Goal: Task Accomplishment & Management: Use online tool/utility

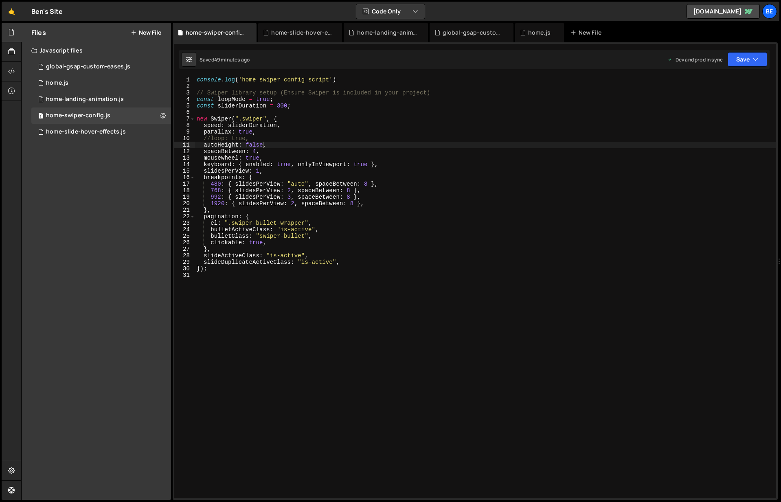
scroll to position [907, 0]
click at [84, 101] on div "home-landing-animation.js" at bounding box center [85, 99] width 78 height 7
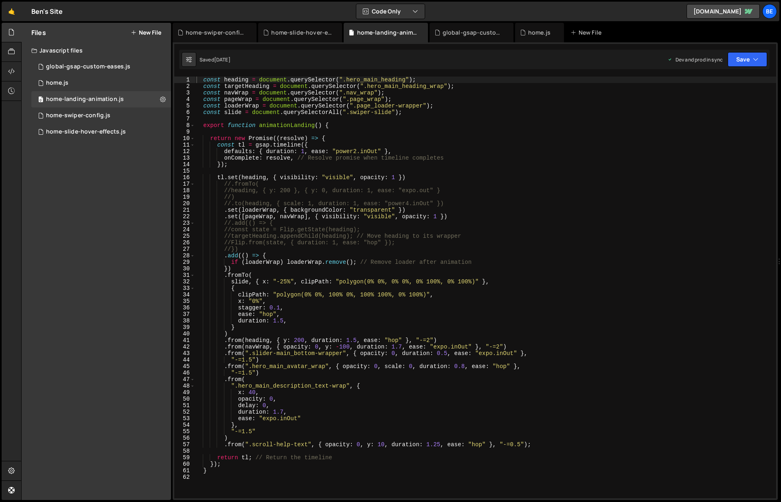
scroll to position [79, 0]
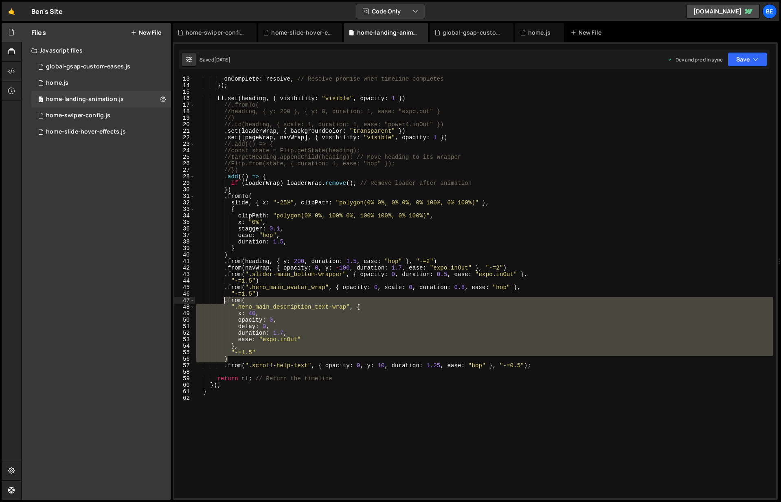
drag, startPoint x: 242, startPoint y: 357, endPoint x: 225, endPoint y: 302, distance: 57.7
click at [225, 302] on div "onComplete : resolve , // Resolve promise when timeline completes }) ; tl . set…" at bounding box center [484, 293] width 578 height 435
click at [275, 358] on div "onComplete : resolve , // Resolve promise when timeline completes }) ; tl . set…" at bounding box center [484, 288] width 578 height 422
type textarea ")"
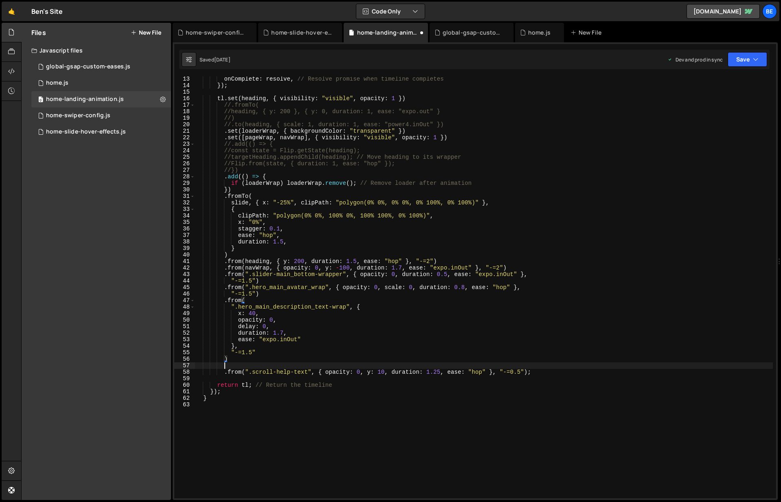
scroll to position [0, 1]
paste textarea ")"
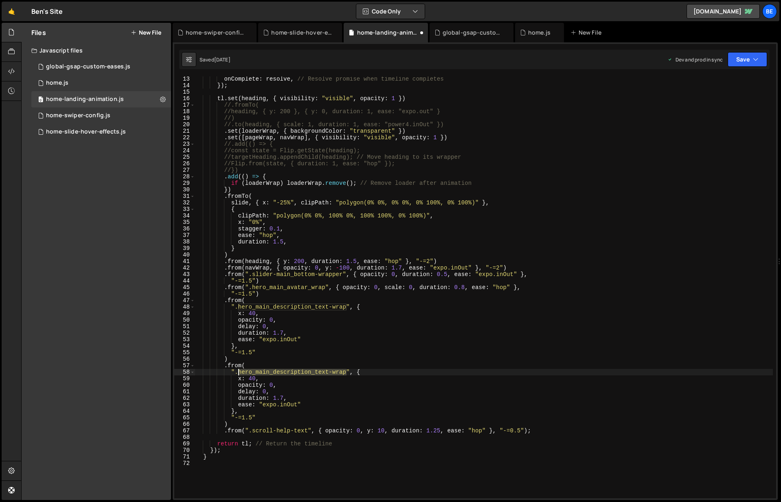
drag, startPoint x: 347, startPoint y: 373, endPoint x: 239, endPoint y: 374, distance: 108.0
click at [239, 374] on div "onComplete : resolve , // Resolve promise when timeline completes }) ; tl . set…" at bounding box center [484, 293] width 578 height 435
click at [345, 306] on div "onComplete : resolve , // Resolve promise when timeline completes }) ; tl . set…" at bounding box center [484, 293] width 578 height 435
drag, startPoint x: 347, startPoint y: 308, endPoint x: 238, endPoint y: 307, distance: 108.8
click at [238, 307] on div "onComplete : resolve , // Resolve promise when timeline completes }) ; tl . set…" at bounding box center [484, 293] width 578 height 435
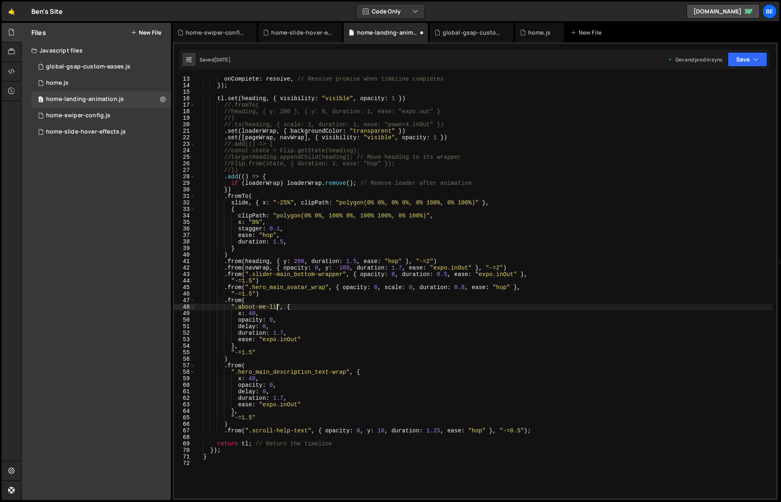
scroll to position [0, 6]
click at [267, 417] on div "onComplete : resolve , // Resolve promise when timeline completes }) ; tl . set…" at bounding box center [484, 293] width 578 height 435
drag, startPoint x: 347, startPoint y: 371, endPoint x: 238, endPoint y: 371, distance: 108.3
click at [238, 371] on div "onComplete : resolve , // Resolve promise when timeline completes }) ; tl . set…" at bounding box center [484, 293] width 578 height 435
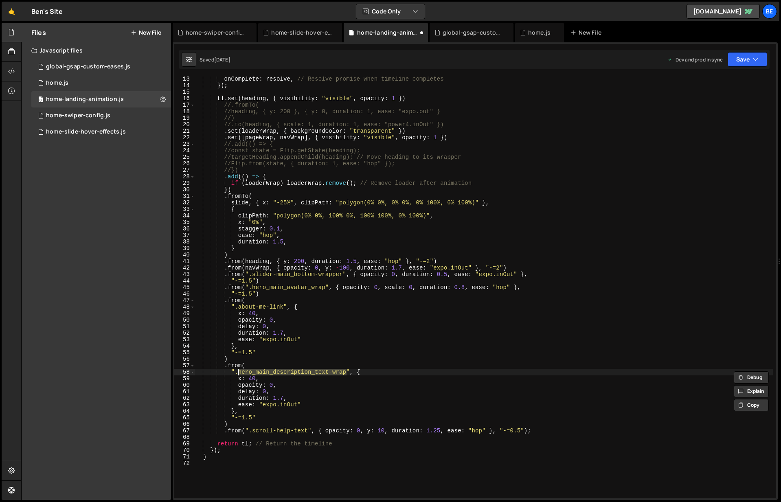
paste textarea
click at [265, 418] on div "onComplete : resolve , // Resolve promise when timeline completes }) ; tl . set…" at bounding box center [484, 293] width 578 height 435
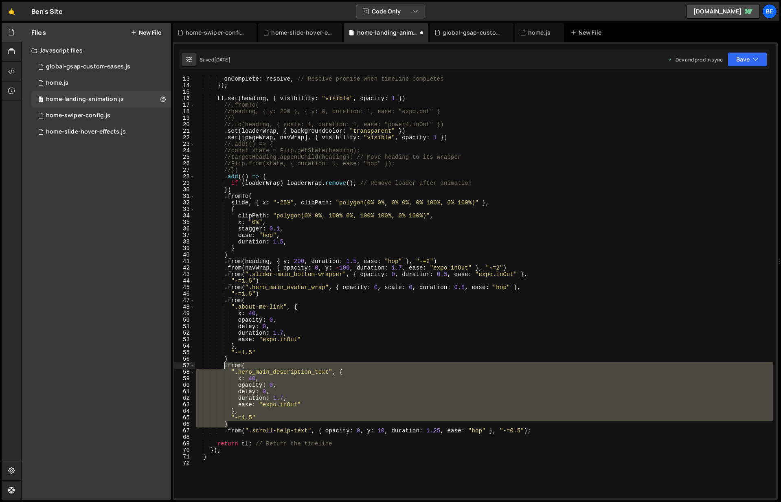
drag, startPoint x: 234, startPoint y: 423, endPoint x: 226, endPoint y: 369, distance: 55.2
click at [226, 369] on div "onComplete : resolve , // Resolve promise when timeline completes }) ; tl . set…" at bounding box center [484, 293] width 578 height 435
click at [241, 423] on div "onComplete : resolve , // Resolve promise when timeline completes }) ; tl . set…" at bounding box center [484, 288] width 578 height 422
type textarea ")"
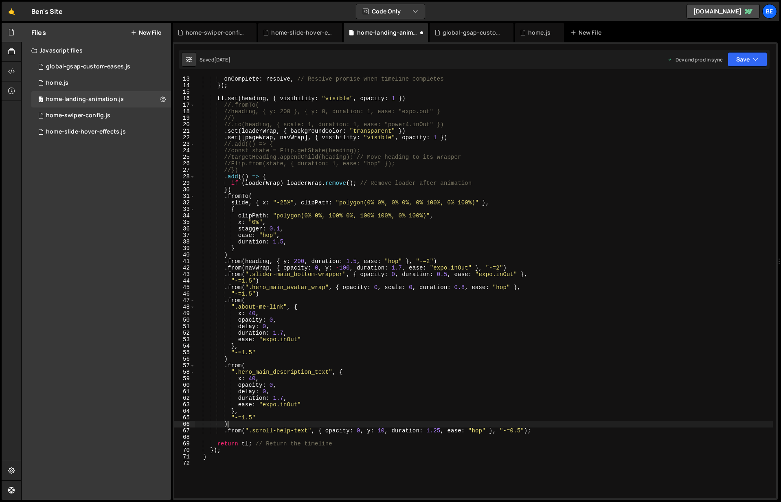
scroll to position [0, 2]
paste textarea ")"
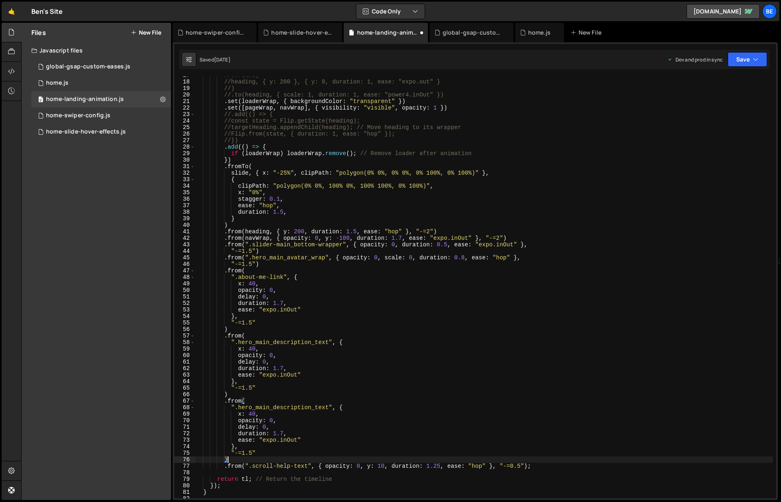
scroll to position [128, 0]
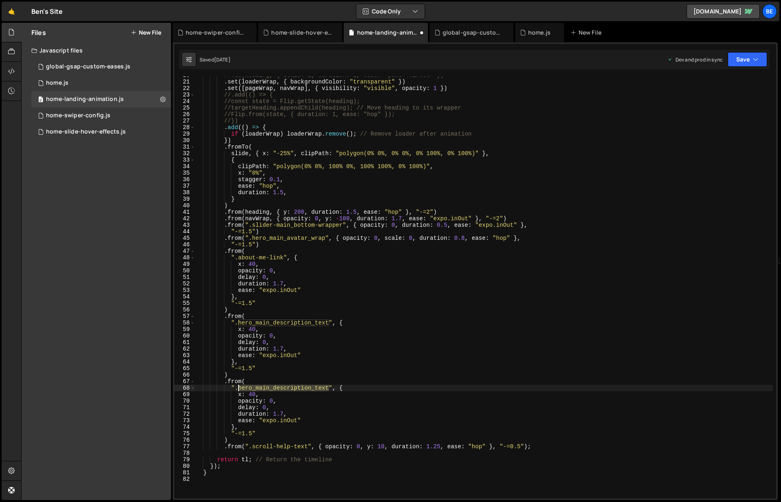
drag, startPoint x: 329, startPoint y: 389, endPoint x: 240, endPoint y: 391, distance: 89.2
click at [240, 391] on div "//.to(heading, { scale: 1, duration: 1, ease: "power4.inOut" }) . set ( loaderW…" at bounding box center [484, 289] width 578 height 435
paste textarea "work-status-tag"
drag, startPoint x: 748, startPoint y: 57, endPoint x: 733, endPoint y: 83, distance: 30.3
click at [748, 57] on button "Save" at bounding box center [748, 59] width 40 height 15
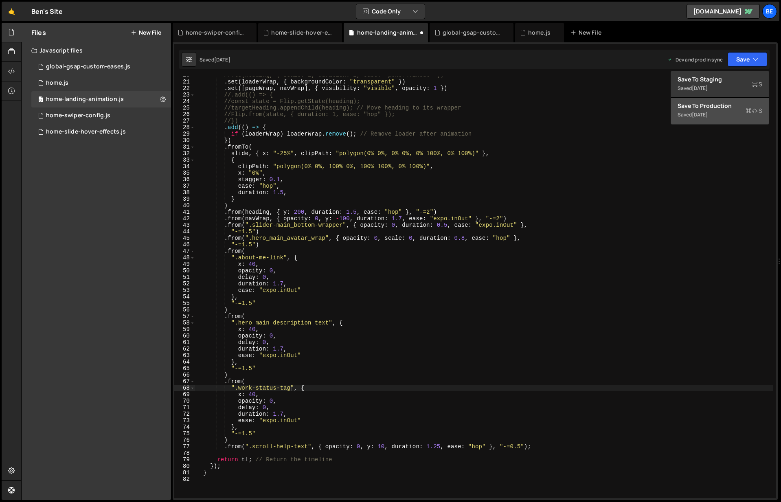
click at [708, 114] on div "[DATE]" at bounding box center [700, 114] width 16 height 7
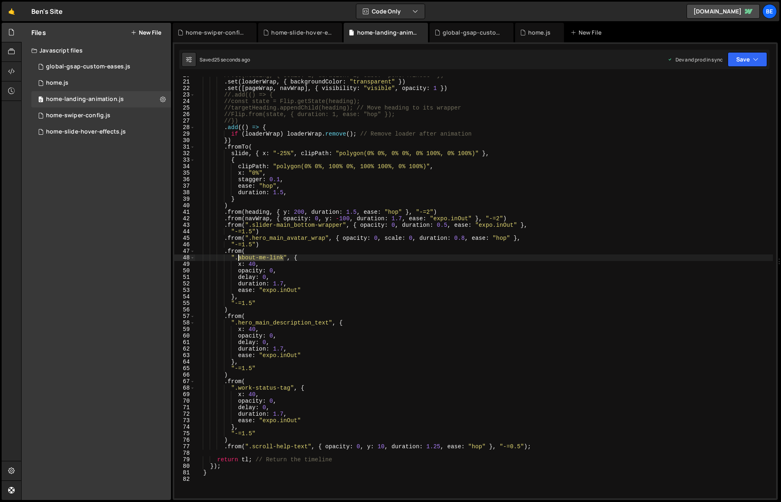
drag, startPoint x: 284, startPoint y: 258, endPoint x: 237, endPoint y: 259, distance: 46.4
click at [237, 259] on div "//.to(heading, { scale: 1, duration: 1, ease: "power4.inOut" }) . set ( loaderW…" at bounding box center [484, 289] width 578 height 435
click at [252, 434] on div "//.to(heading, { scale: 1, duration: 1, ease: "power4.inOut" }) . set ( loaderW…" at bounding box center [484, 289] width 578 height 435
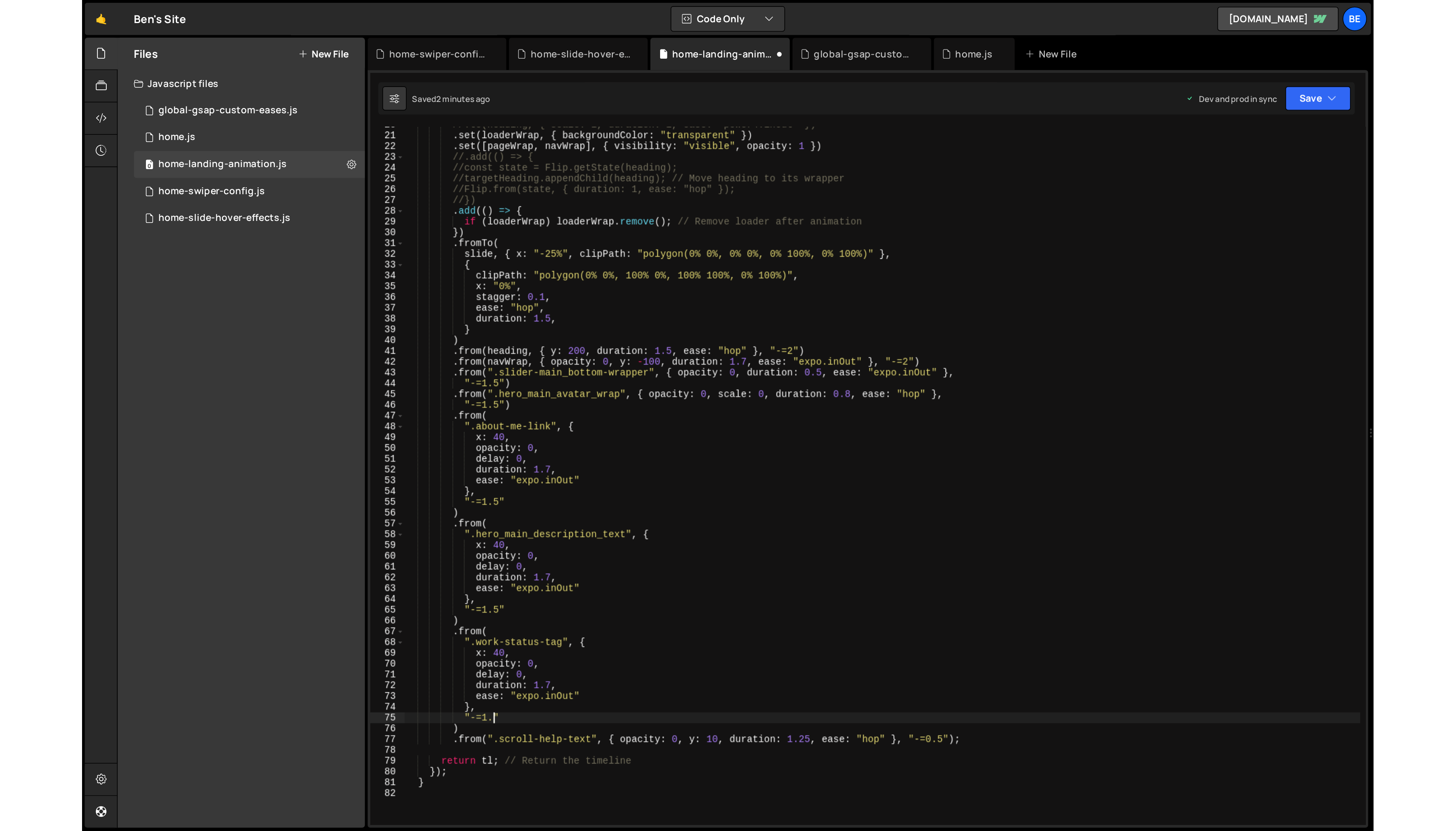
scroll to position [0, 4]
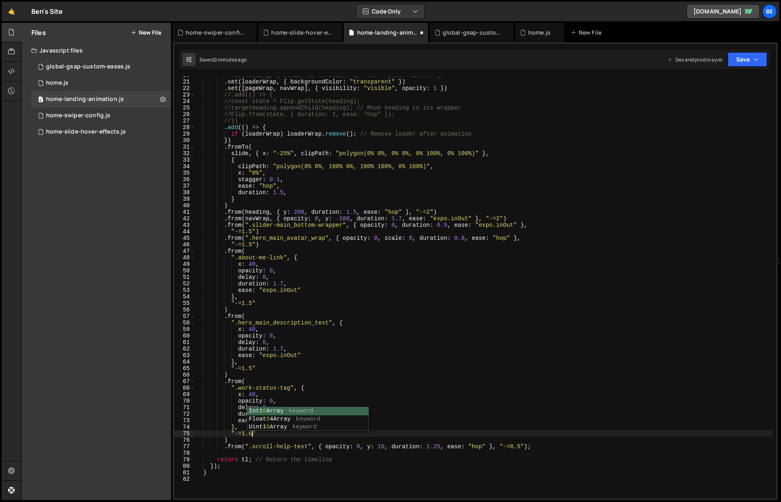
click at [252, 369] on div "//.to(heading, { scale: 1, duration: 1, ease: "power4.inOut" }) . set ( loaderW…" at bounding box center [484, 289] width 578 height 435
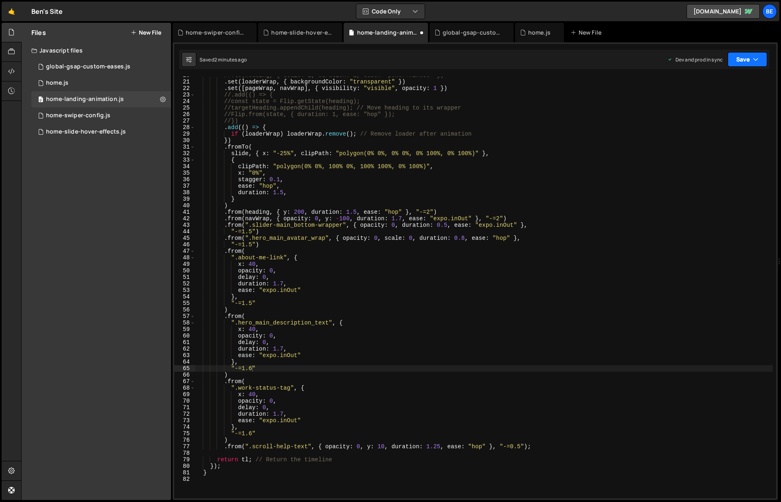
click at [750, 58] on button "Save" at bounding box center [748, 59] width 40 height 15
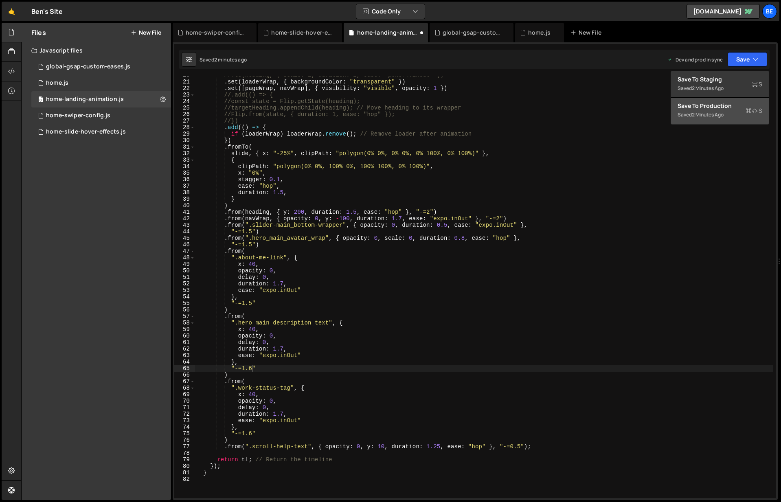
click at [251, 304] on div "//.to(heading, { scale: 1, duration: 1, ease: "power4.inOut" }) . set ( loaderW…" at bounding box center [484, 289] width 578 height 435
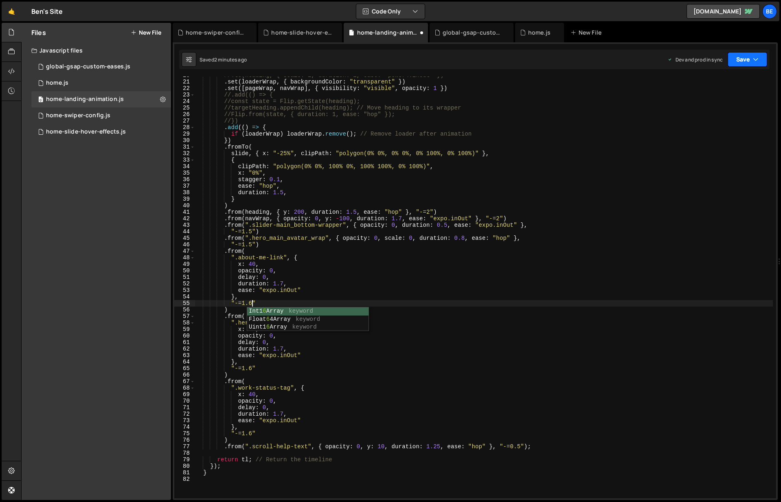
click at [742, 58] on button "Save" at bounding box center [748, 59] width 40 height 15
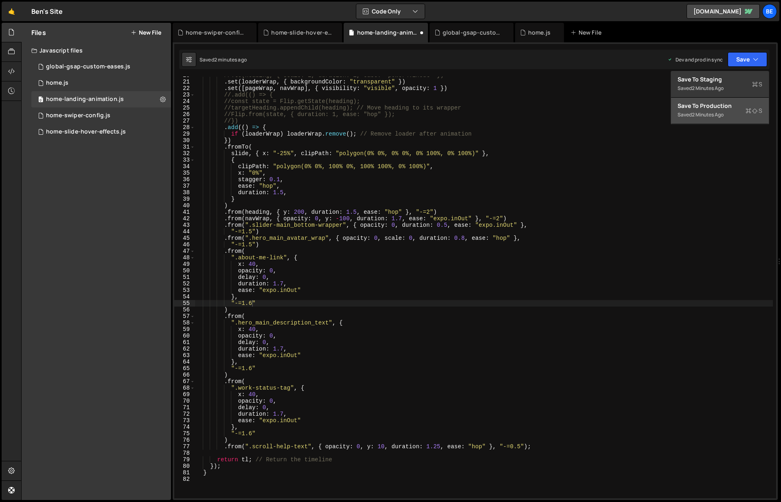
click at [722, 114] on div "2 minutes ago" at bounding box center [708, 114] width 32 height 7
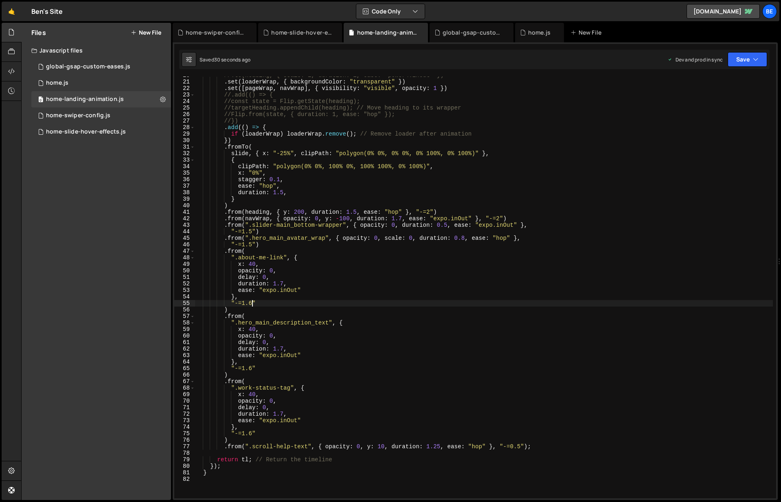
click at [252, 304] on div "//.to(heading, { scale: 1, duration: 1, ease: "power4.inOut" }) . set ( loaderW…" at bounding box center [484, 289] width 578 height 435
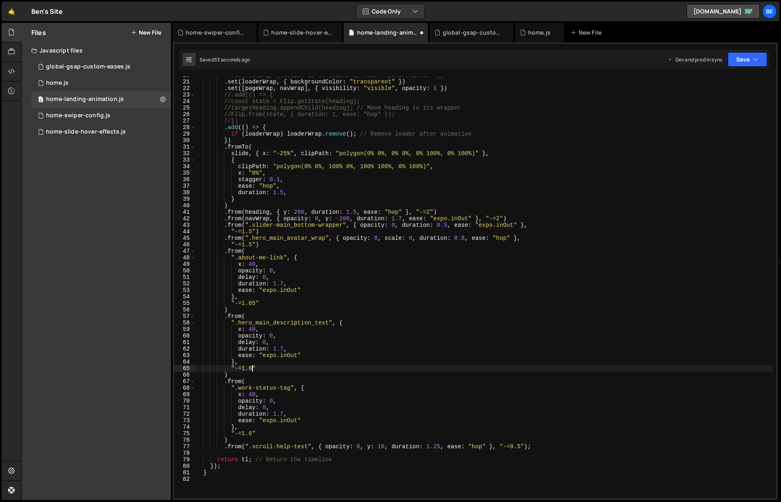
click at [252, 369] on div "//.to(heading, { scale: 1, duration: 1, ease: "power4.inOut" }) . set ( loaderW…" at bounding box center [484, 289] width 578 height 435
click at [252, 433] on div "//.to(heading, { scale: 1, duration: 1, ease: "power4.inOut" }) . set ( loaderW…" at bounding box center [484, 289] width 578 height 435
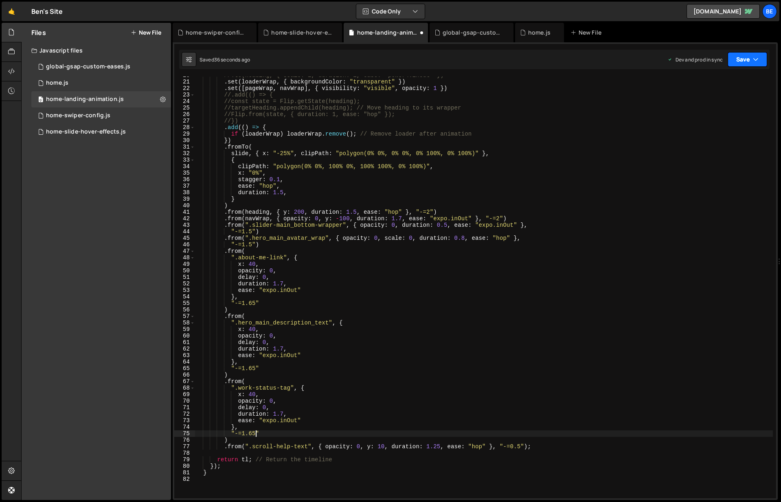
type textarea ""-=1.65""
click at [750, 62] on button "Save" at bounding box center [748, 59] width 40 height 15
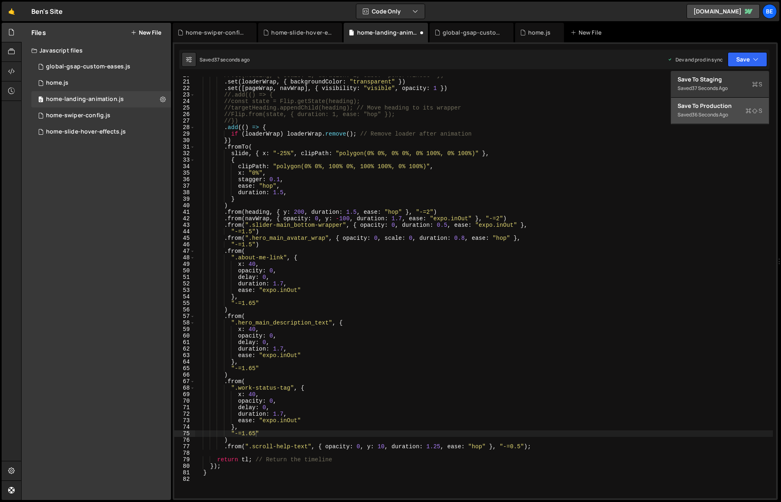
click at [724, 114] on div "36 seconds ago" at bounding box center [710, 114] width 36 height 7
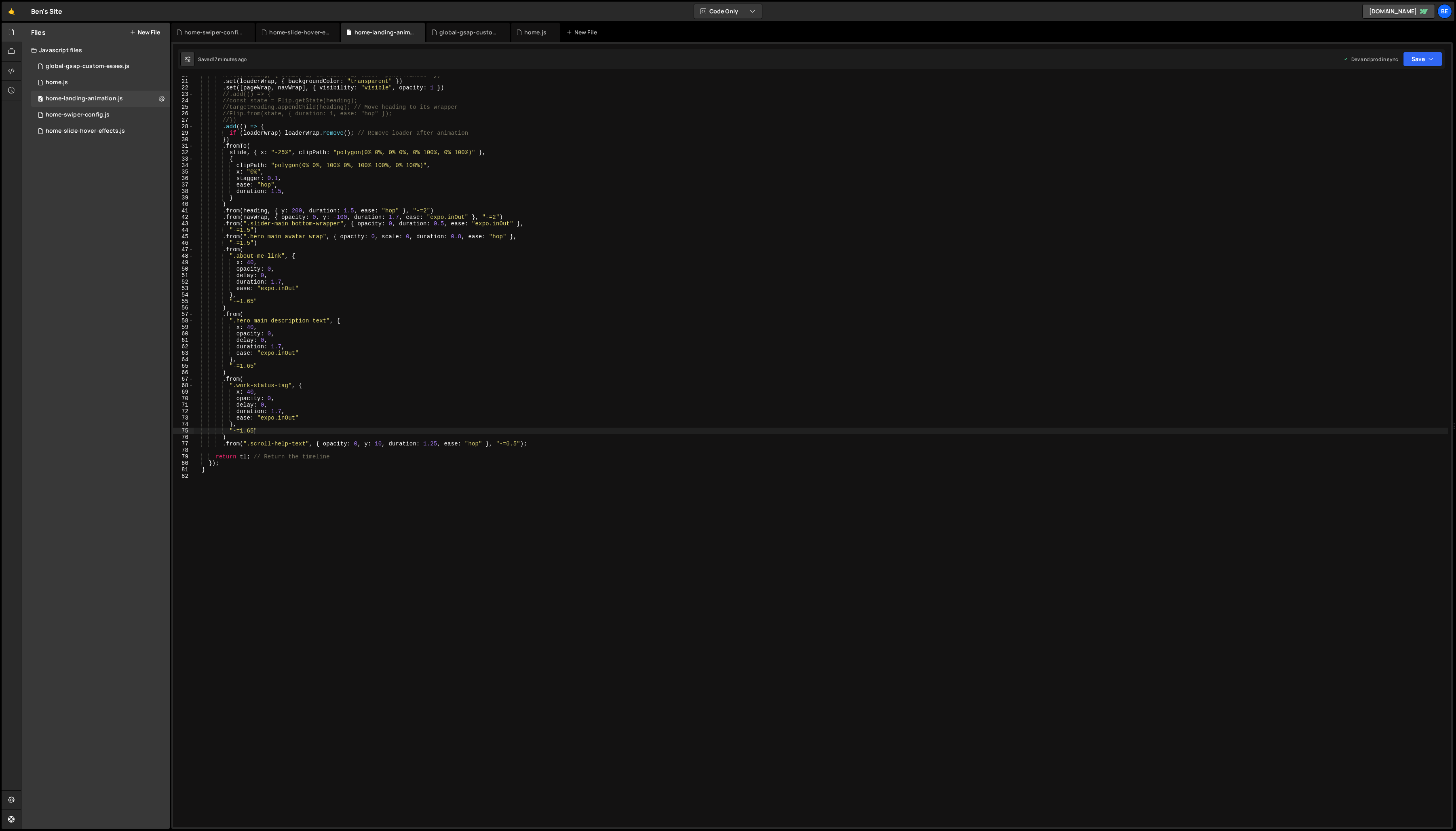
scroll to position [548, 0]
click at [78, 115] on div "home-swiper-config.js" at bounding box center [77, 114] width 64 height 7
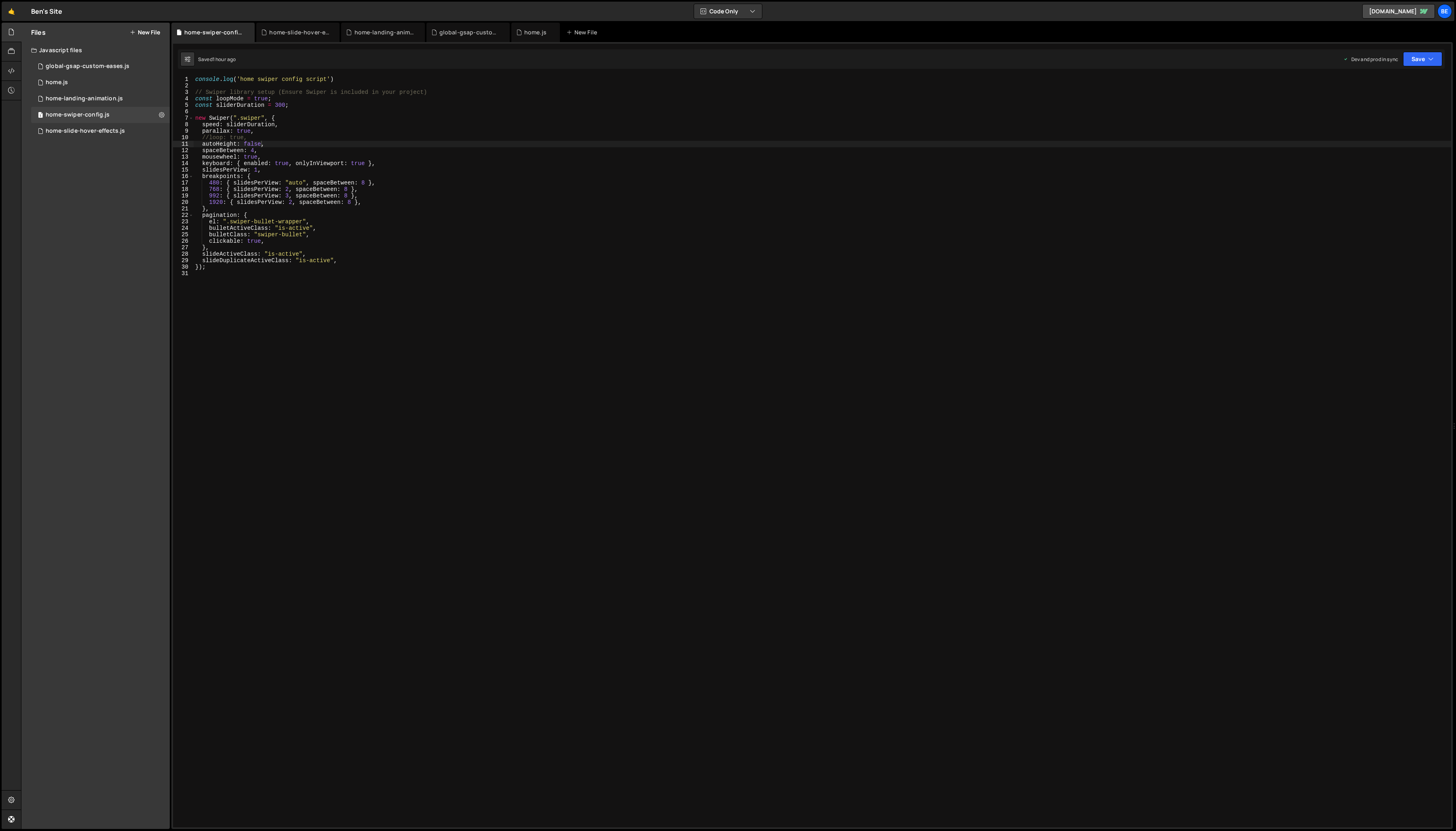
scroll to position [571, 0]
click at [102, 129] on div "home-slide-hover-effects.js" at bounding box center [85, 130] width 79 height 7
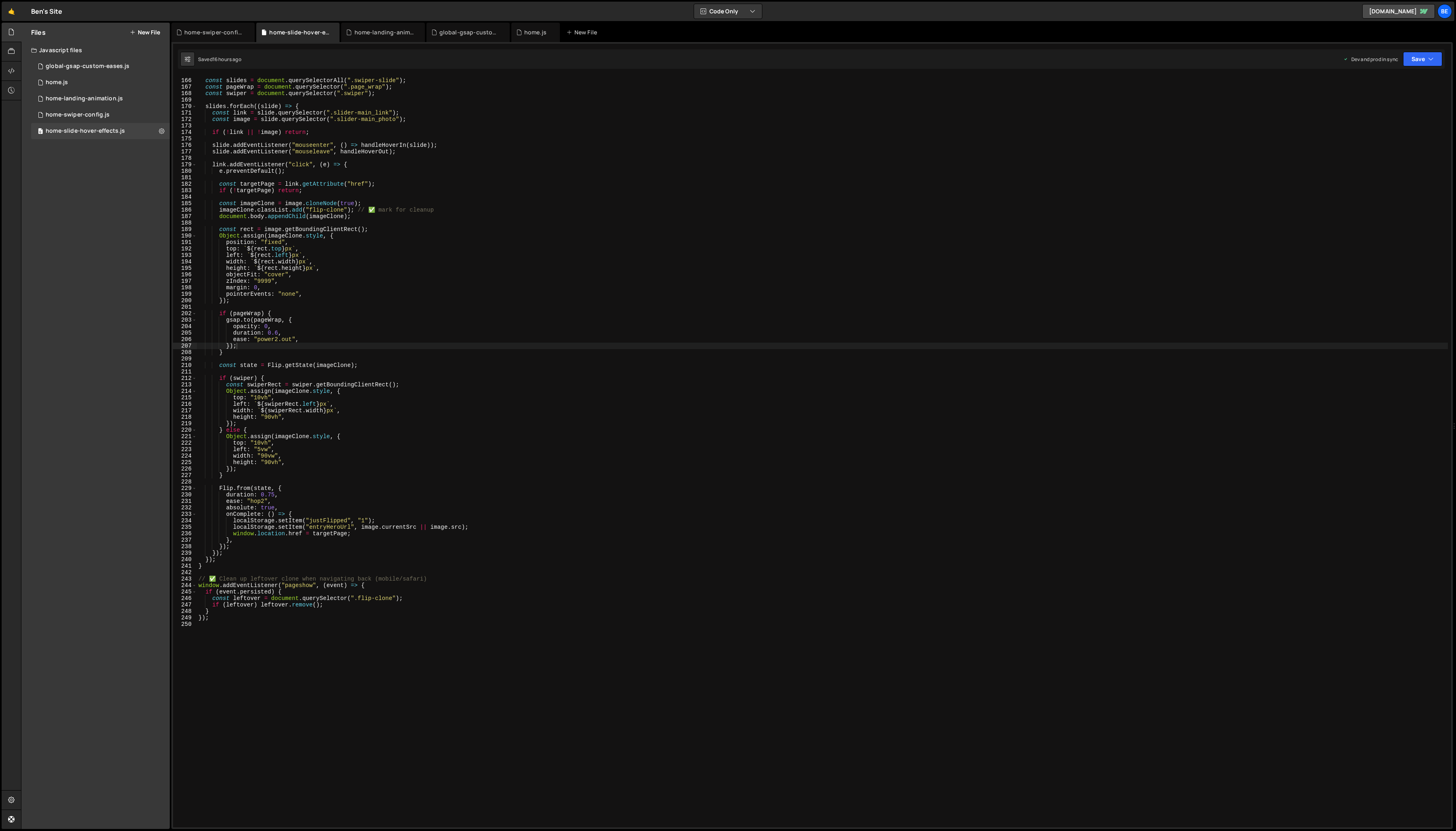
scroll to position [1010, 0]
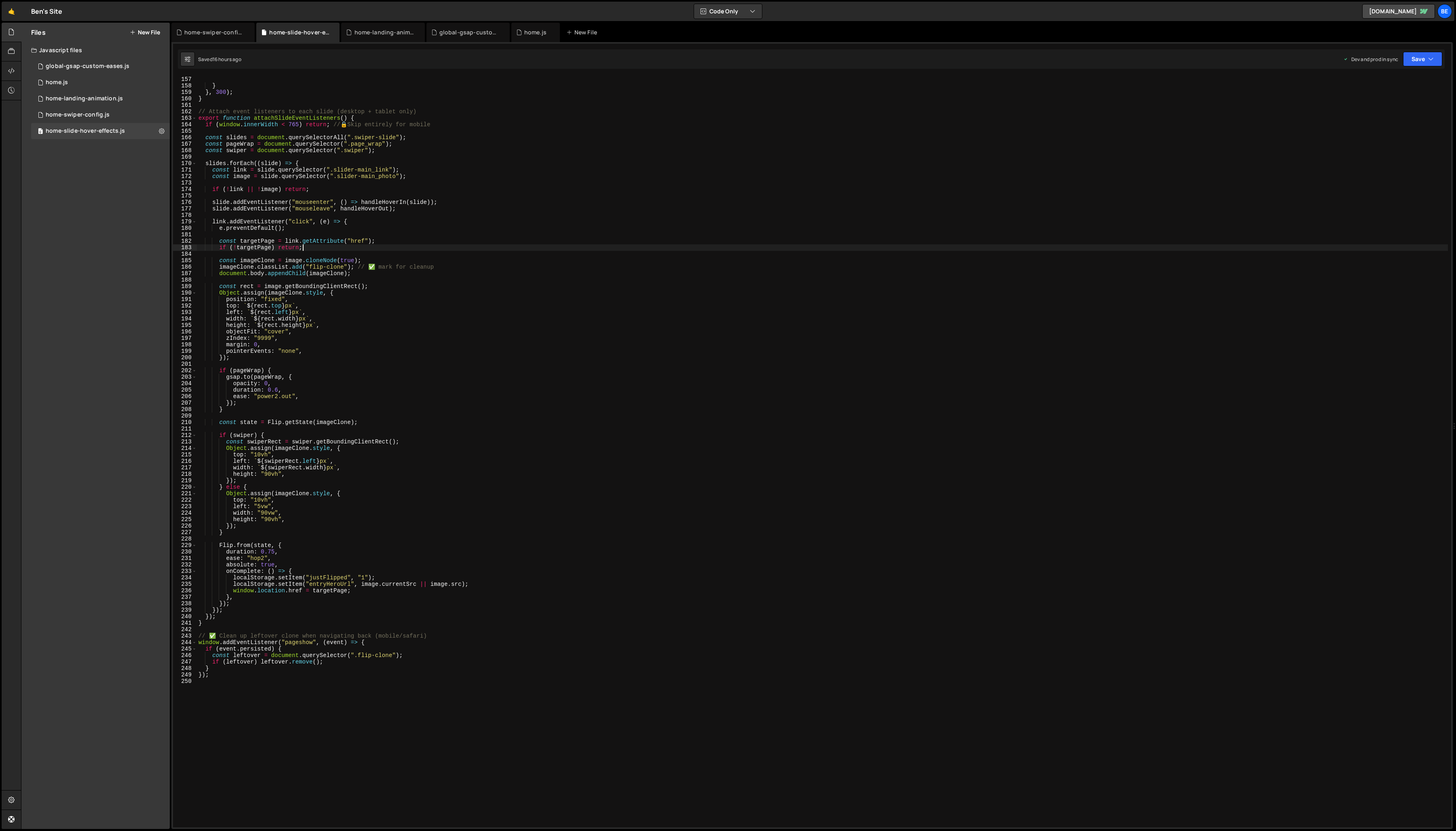
click at [456, 248] on div "} } , 300 ) ; } // Attach event listeners to each slide (desktop + tablet only)…" at bounding box center [822, 458] width 1252 height 763
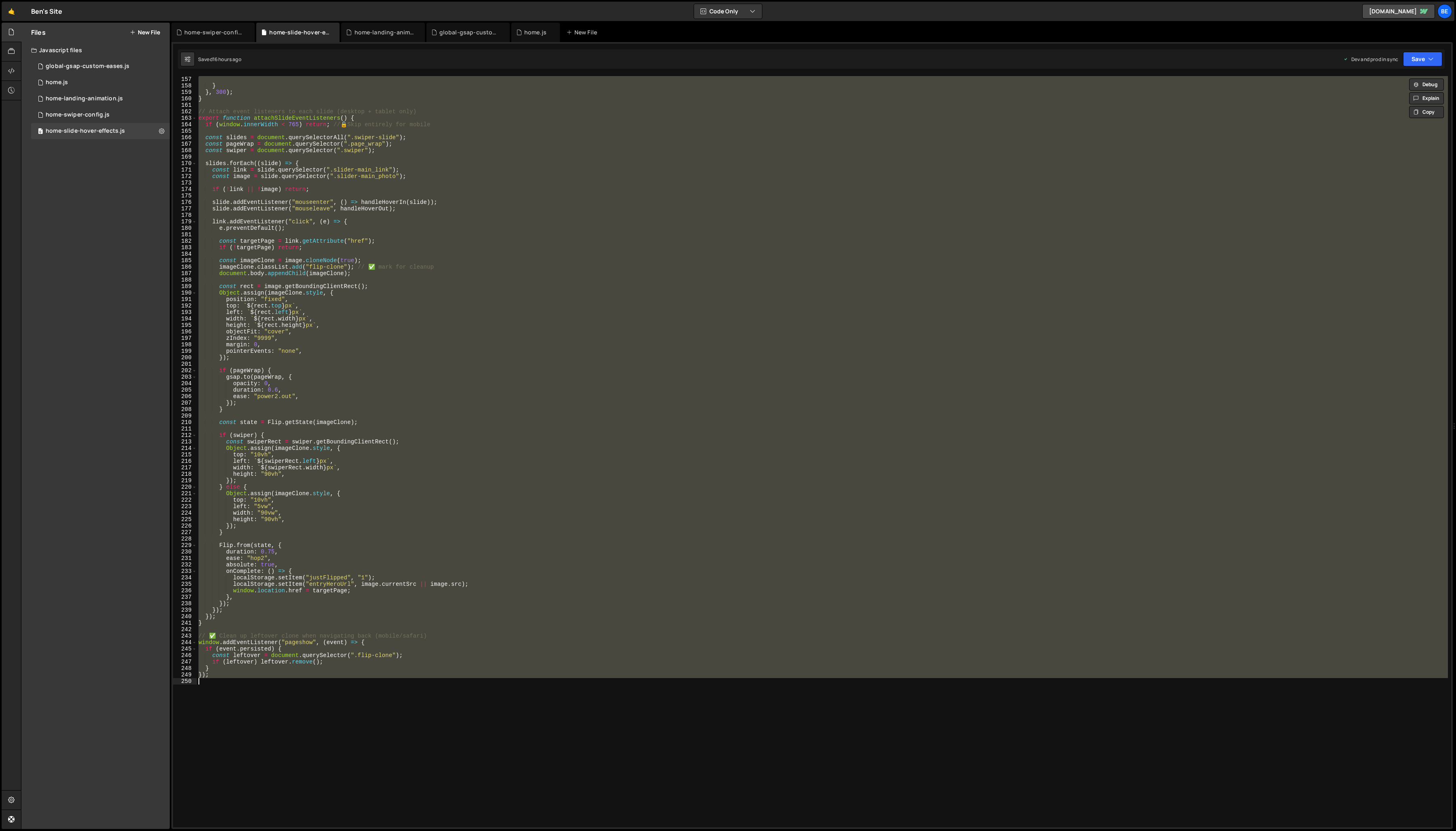
scroll to position [0, 0]
click at [358, 404] on div "} } , 300 ) ; } // Attach event listeners to each slide (desktop + tablet only)…" at bounding box center [822, 452] width 1252 height 751
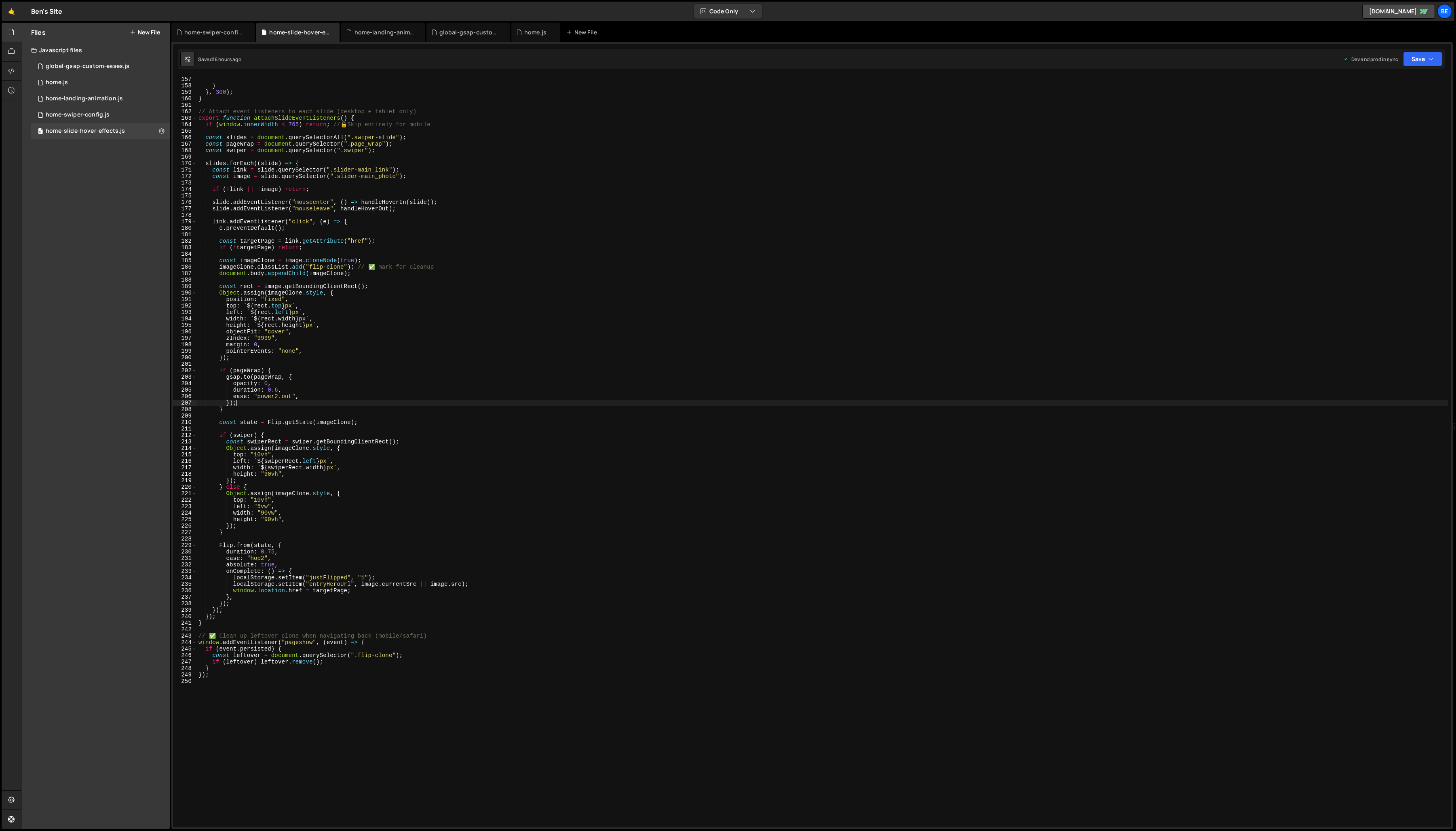
click at [234, 463] on div "} } , 300 ) ; } // Attach event listeners to each slide (desktop + tablet only)…" at bounding box center [822, 458] width 1252 height 763
click at [233, 474] on div "} } , 300 ) ; } // Attach event listeners to each slide (desktop + tablet only)…" at bounding box center [822, 458] width 1252 height 763
click at [234, 498] on div "} } , 300 ) ; } // Attach event listeners to each slide (desktop + tablet only)…" at bounding box center [822, 458] width 1252 height 763
click at [233, 498] on div "} } , 300 ) ; } // Attach event listeners to each slide (desktop + tablet only)…" at bounding box center [822, 458] width 1252 height 763
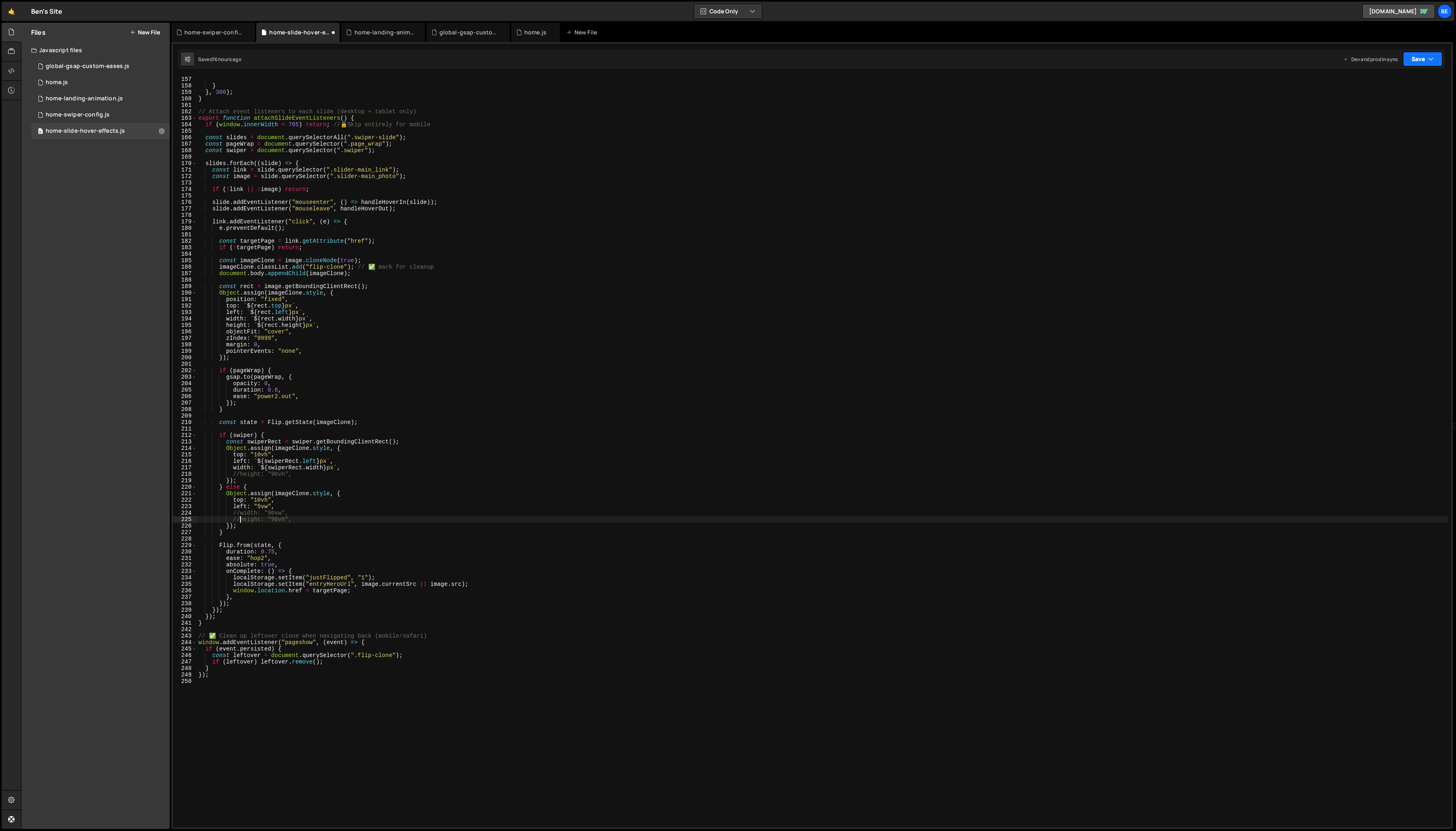
click at [775, 60] on icon "button" at bounding box center [1431, 59] width 6 height 8
click at [775, 110] on div "16 hours ago" at bounding box center [1382, 113] width 29 height 7
type textarea "width: `${swiperRect.width}px`,"
drag, startPoint x: 233, startPoint y: 468, endPoint x: 345, endPoint y: 468, distance: 112.0
click at [345, 468] on div "} } , 300 ) ; } // Attach event listeners to each slide (desktop + tablet only)…" at bounding box center [822, 458] width 1252 height 763
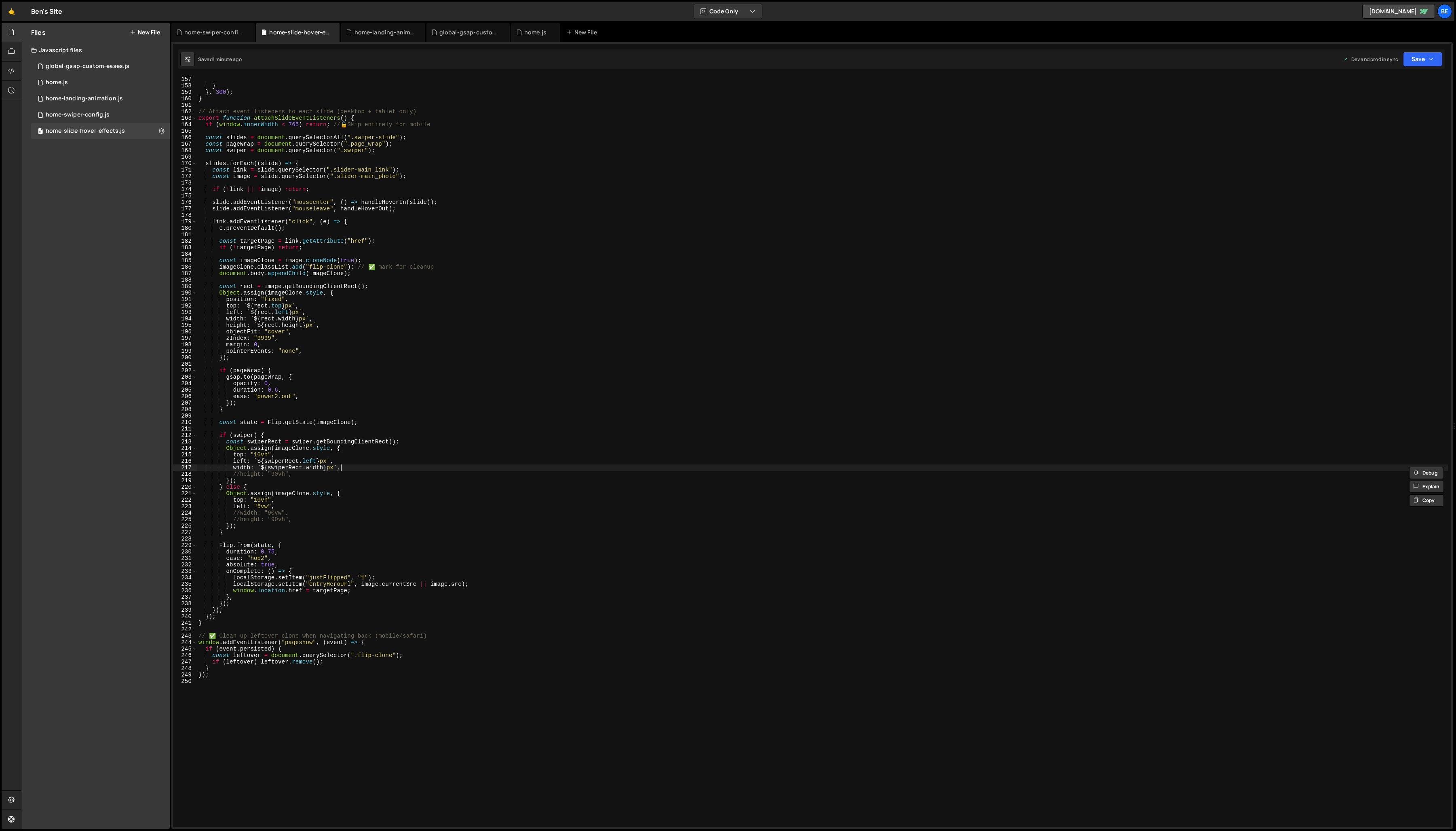
scroll to position [0, 2]
paste textarea "width: `${swiperRect.width}px`,"
click at [239, 474] on div "} } , 300 ) ; } // Attach event listeners to each slide (desktop + tablet only)…" at bounding box center [822, 458] width 1252 height 763
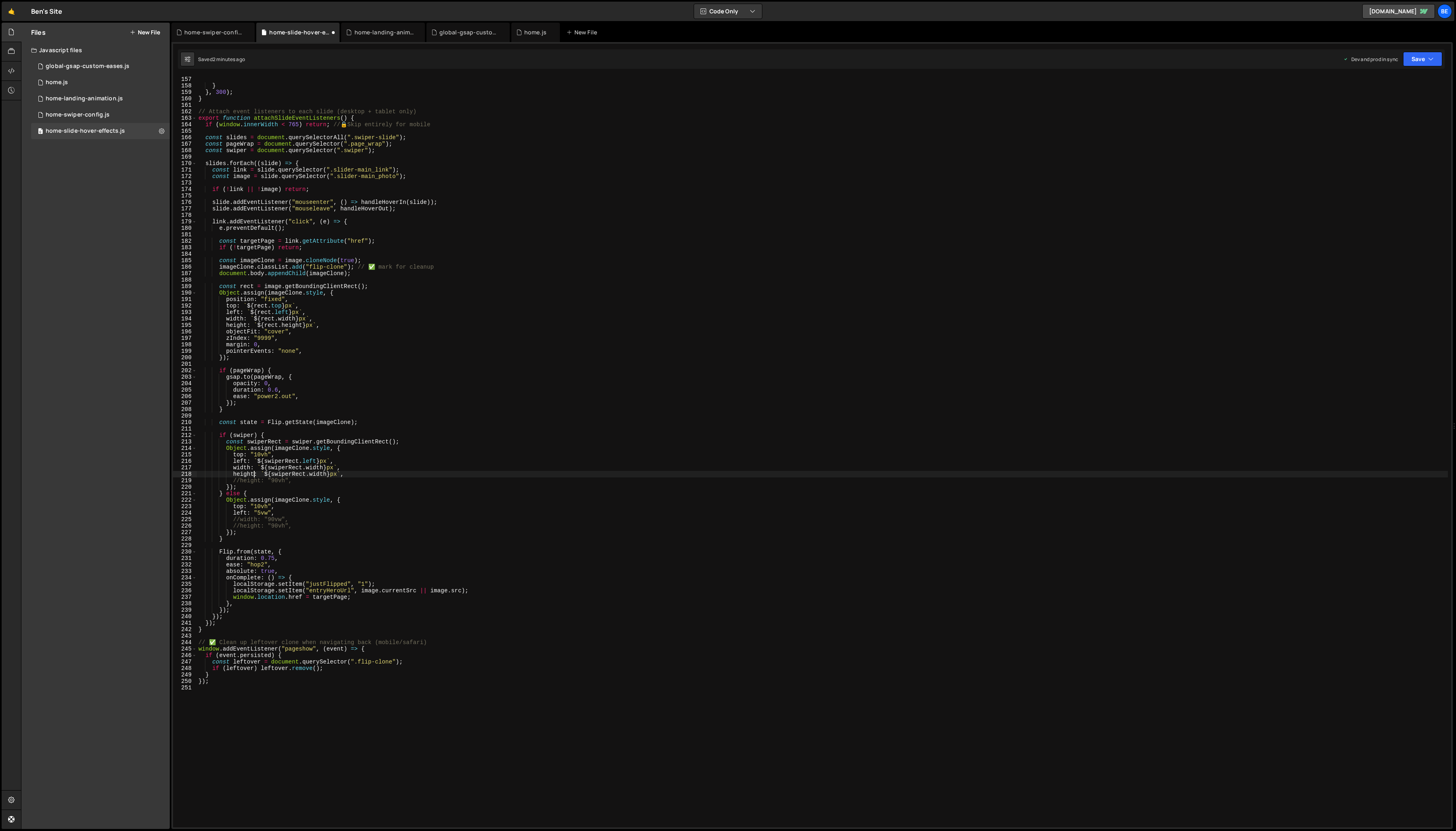
click at [319, 477] on div "} } , 300 ) ; } // Attach event listeners to each slide (desktop + tablet only)…" at bounding box center [822, 458] width 1252 height 763
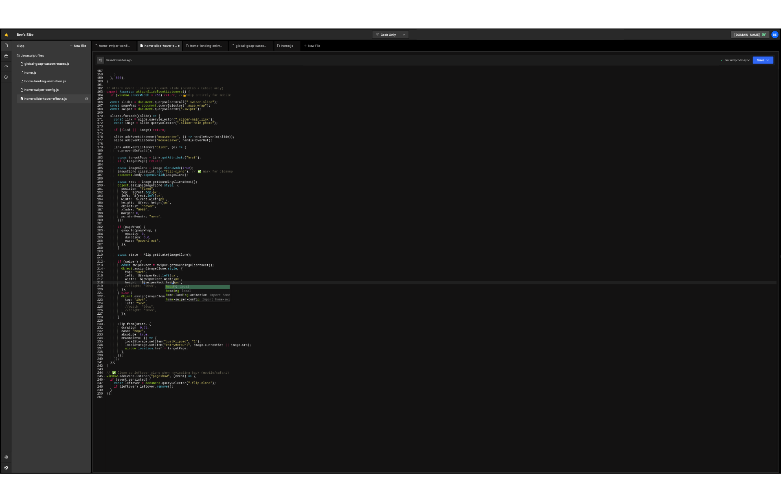
scroll to position [0, 9]
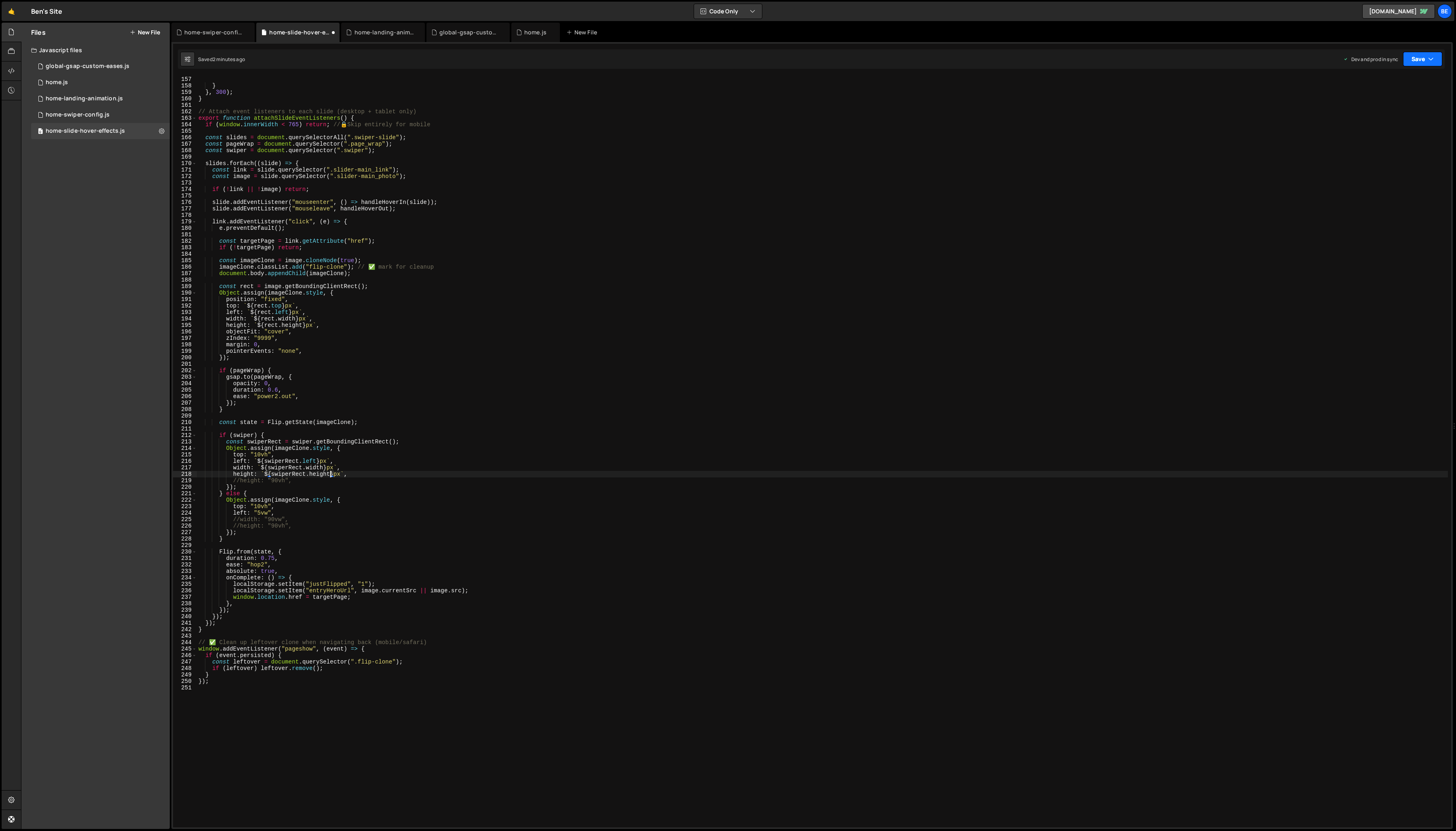
click at [775, 62] on button "Save" at bounding box center [1423, 59] width 40 height 15
click at [775, 108] on div "Save to Production S" at bounding box center [1395, 105] width 84 height 8
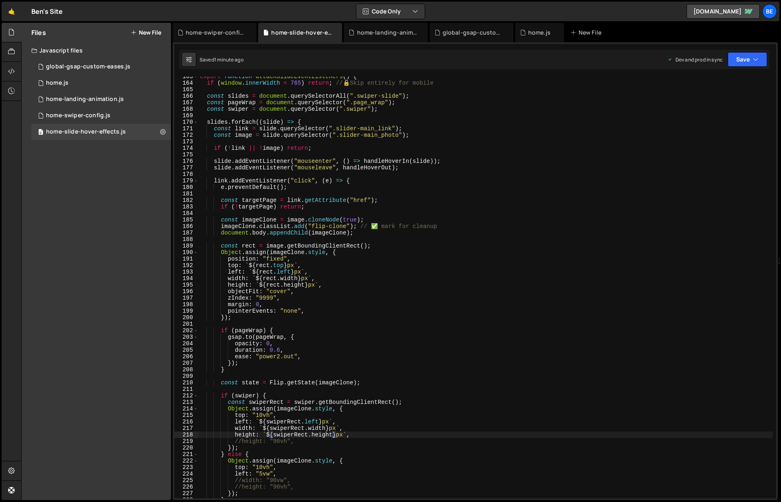
scroll to position [1065, 0]
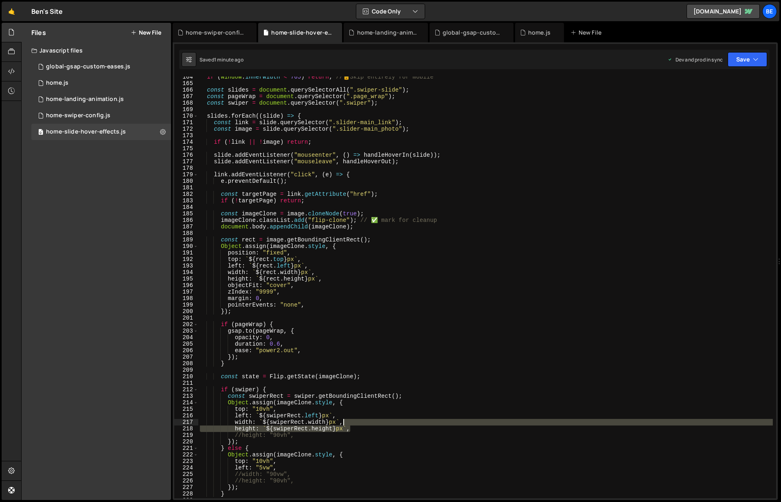
drag, startPoint x: 351, startPoint y: 430, endPoint x: 348, endPoint y: 423, distance: 7.3
click at [348, 423] on div "if ( window . innerWidth < 765 ) return ; // 🔒 Skip entirely for mobile const s…" at bounding box center [485, 291] width 575 height 435
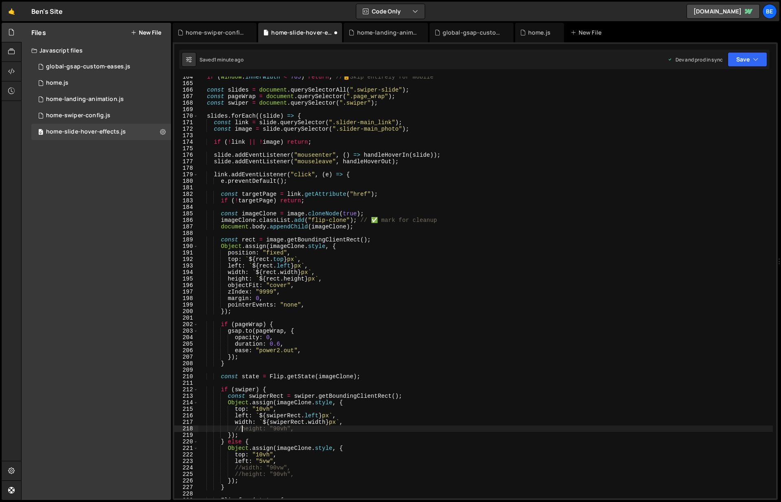
click at [242, 430] on div "if ( window . innerWidth < 765 ) return ; // 🔒 Skip entirely for mobile const s…" at bounding box center [485, 291] width 575 height 435
click at [243, 468] on div "if ( window . innerWidth < 765 ) return ; // 🔒 Skip entirely for mobile const s…" at bounding box center [485, 291] width 575 height 435
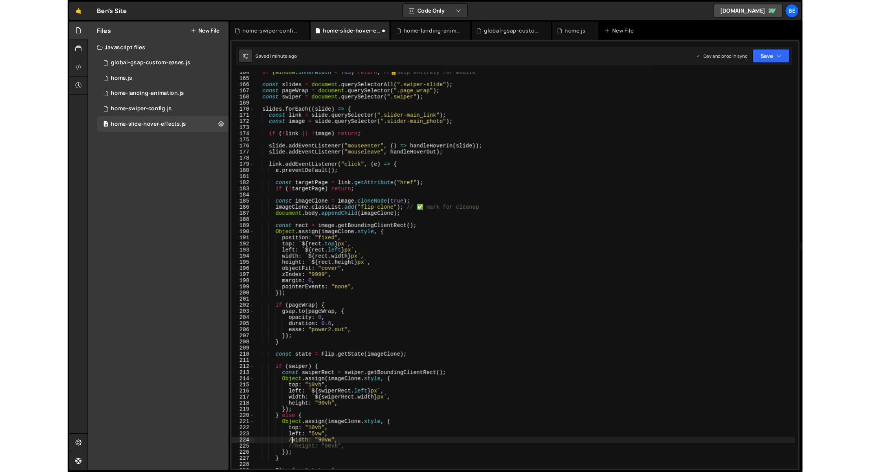
scroll to position [0, 5]
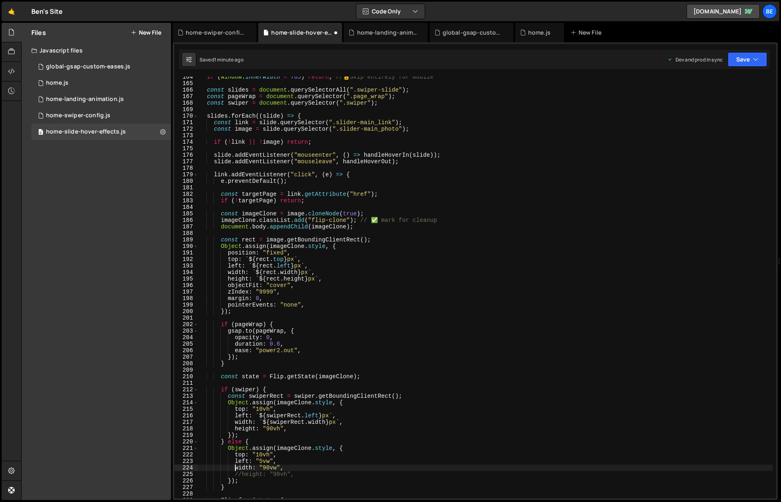
click at [242, 475] on div "if ( window . innerWidth < 765 ) return ; // 🔒 Skip entirely for mobile const s…" at bounding box center [485, 291] width 575 height 435
type textarea "height: "90vh","
click at [747, 58] on button "Save" at bounding box center [748, 59] width 40 height 15
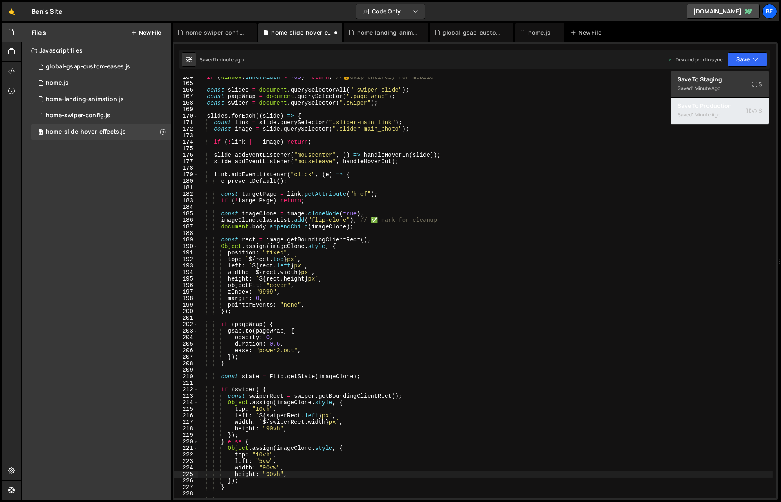
click at [711, 116] on div "1 minute ago" at bounding box center [706, 114] width 29 height 7
